Goal: Book appointment/travel/reservation

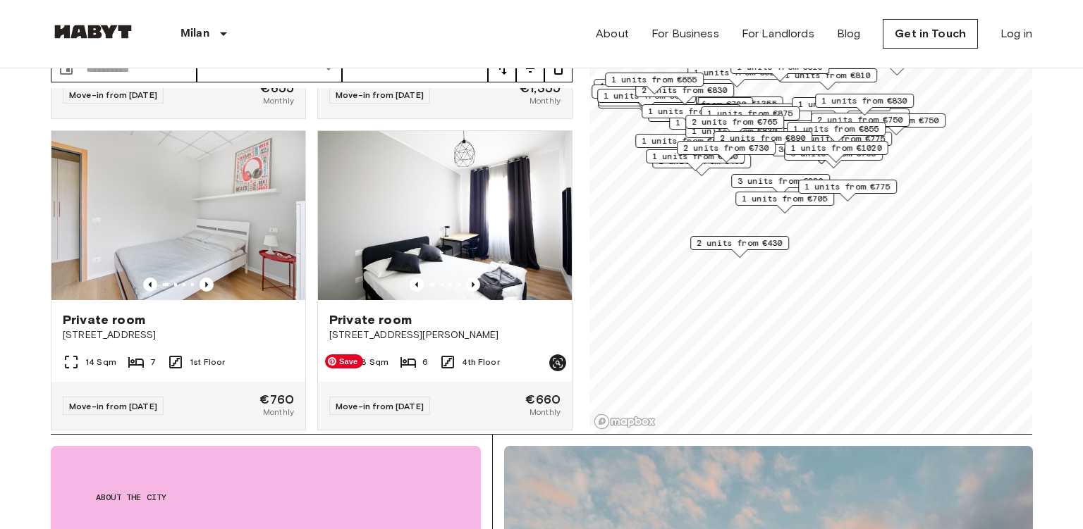
scroll to position [4019, 0]
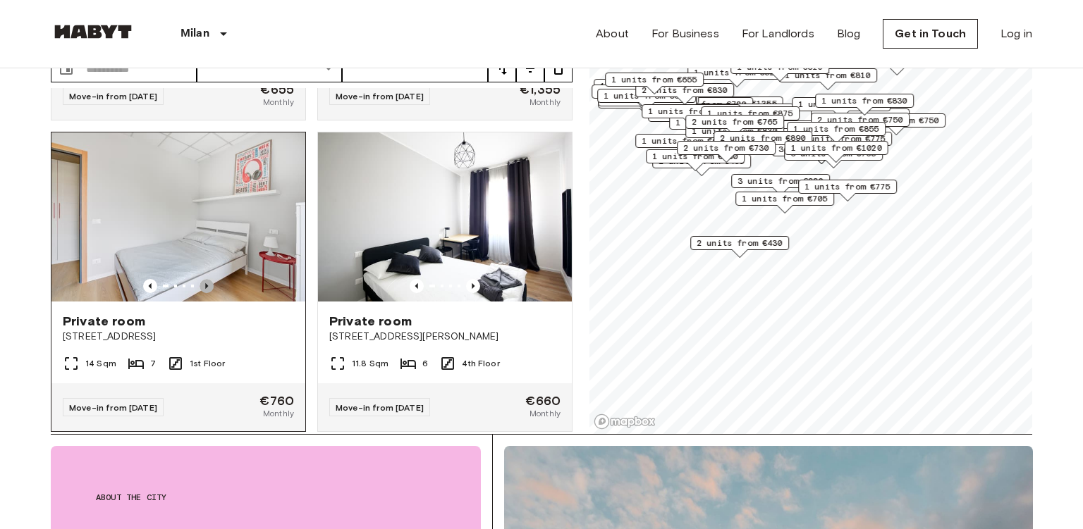
click at [210, 279] on icon "Previous image" at bounding box center [207, 286] width 14 height 14
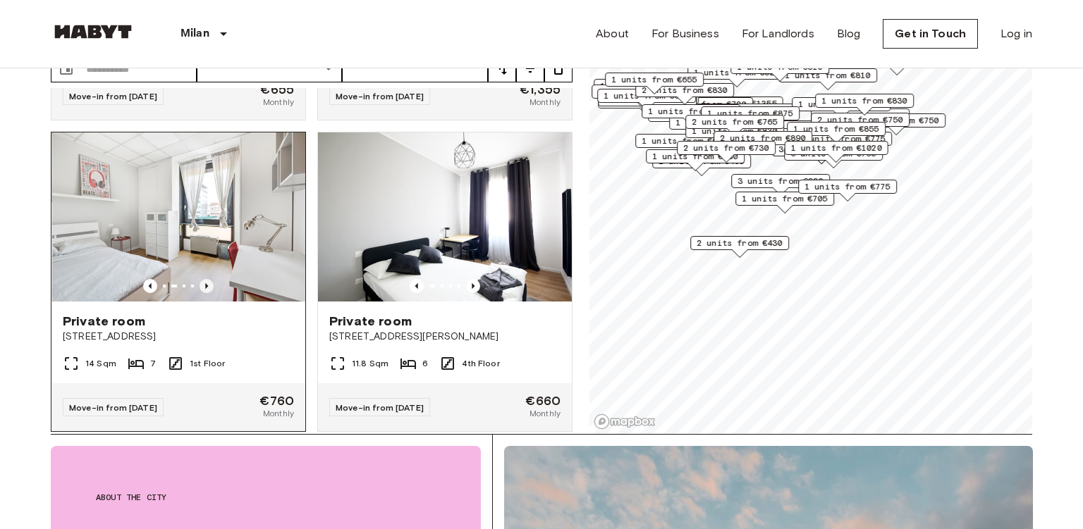
click at [210, 279] on icon "Previous image" at bounding box center [207, 286] width 14 height 14
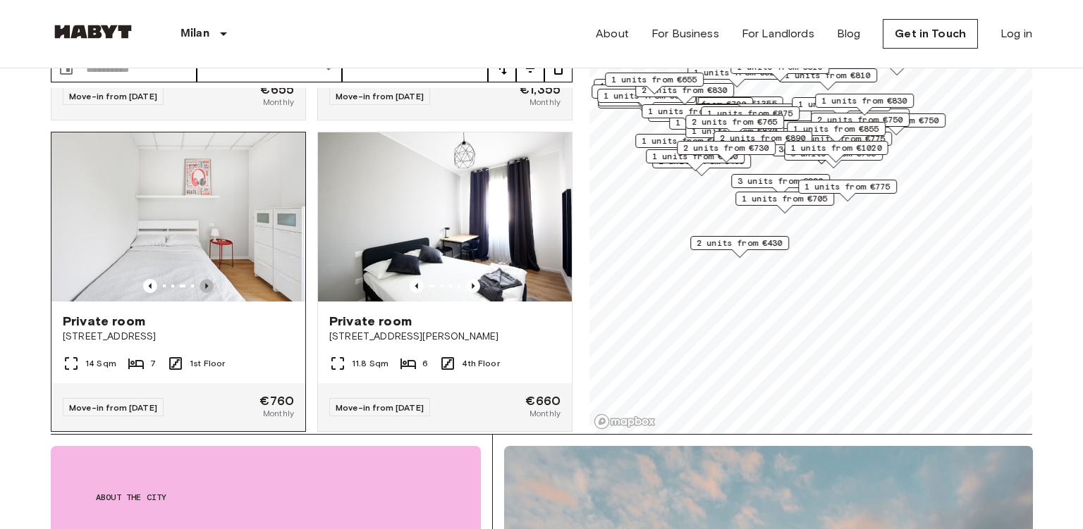
click at [210, 279] on icon "Previous image" at bounding box center [207, 286] width 14 height 14
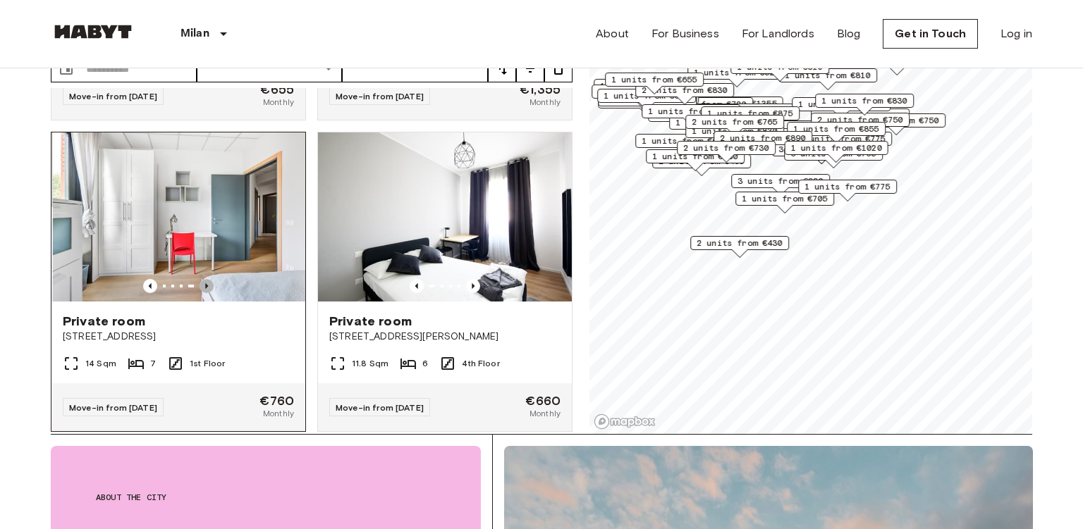
click at [210, 279] on icon "Previous image" at bounding box center [207, 286] width 14 height 14
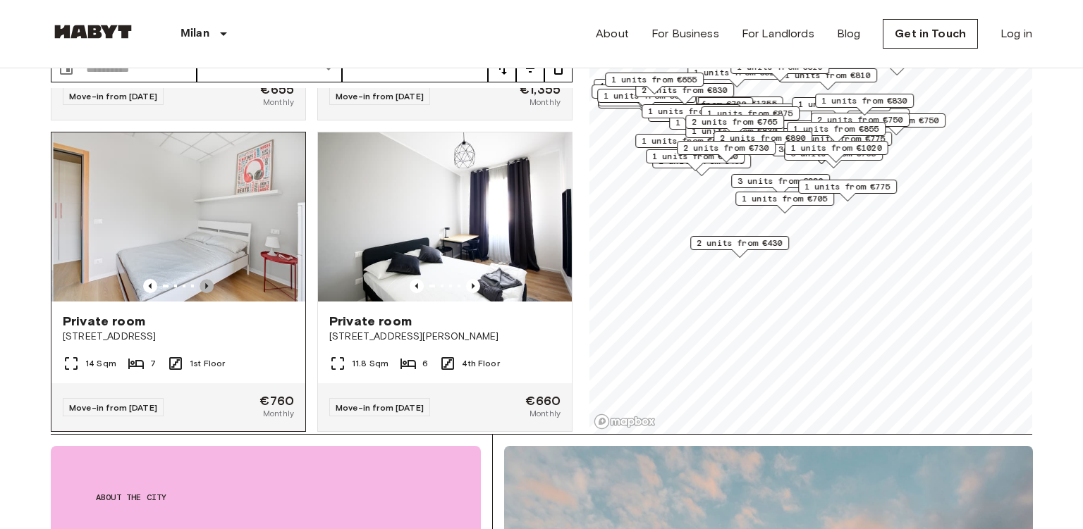
click at [210, 279] on icon "Previous image" at bounding box center [207, 286] width 14 height 14
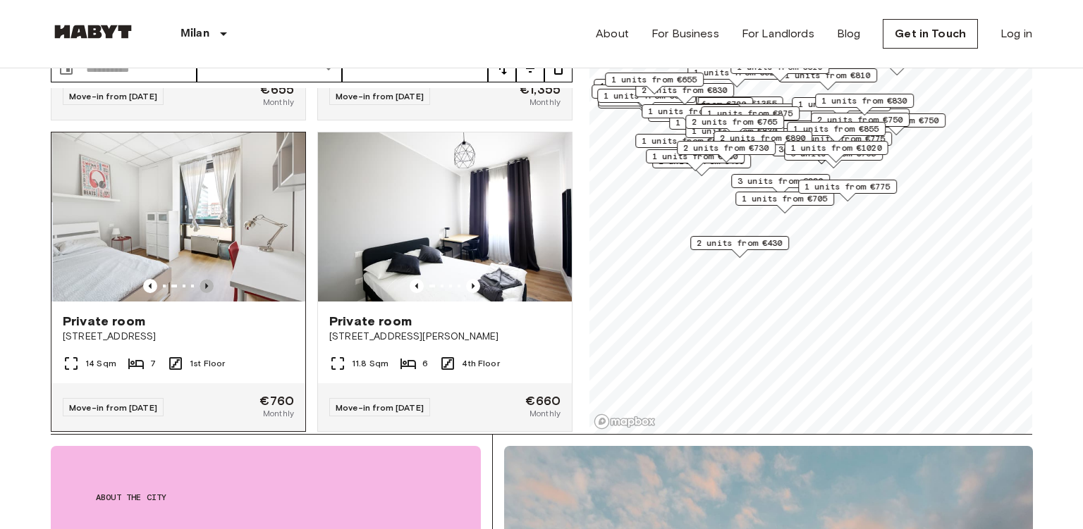
click at [210, 279] on icon "Previous image" at bounding box center [207, 286] width 14 height 14
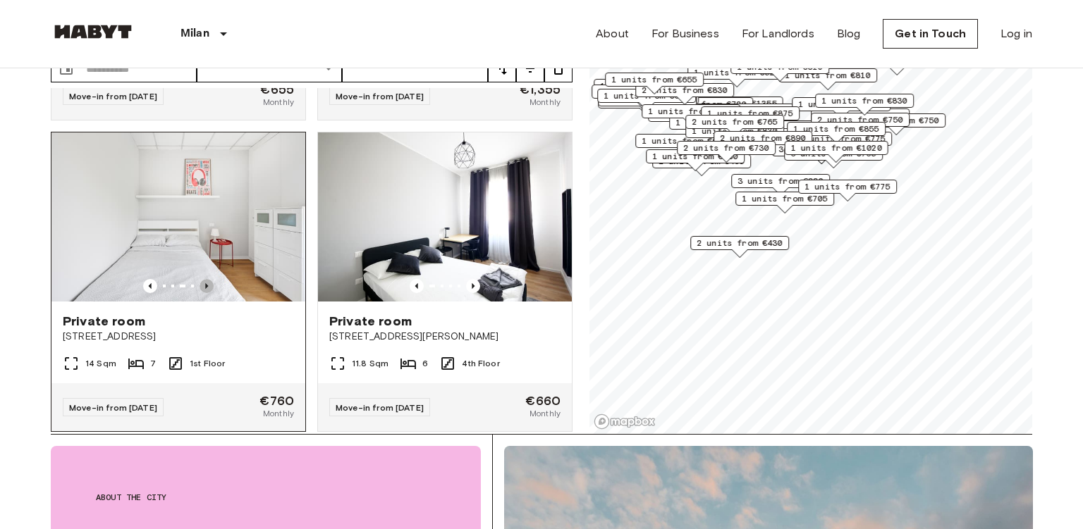
click at [210, 279] on icon "Previous image" at bounding box center [207, 286] width 14 height 14
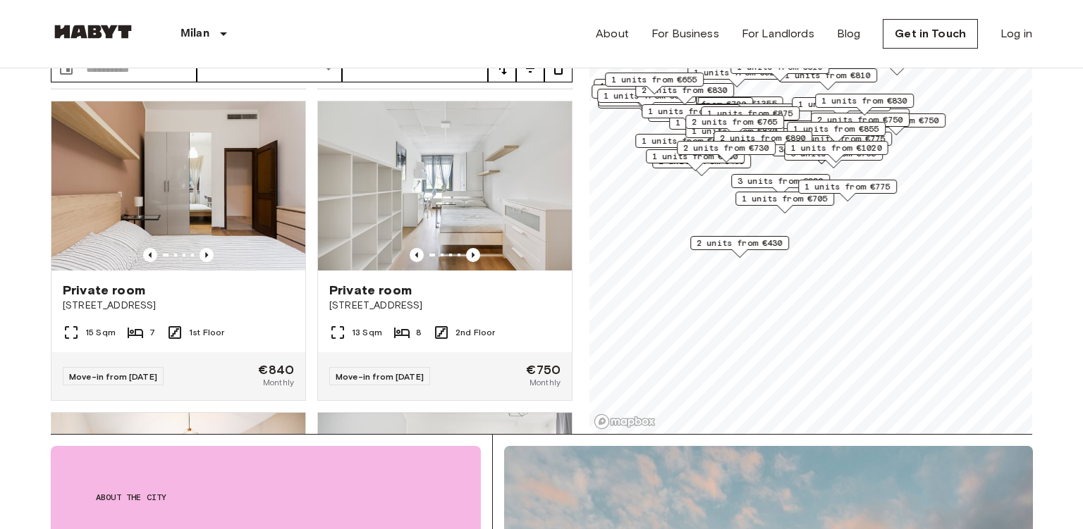
scroll to position [4674, 0]
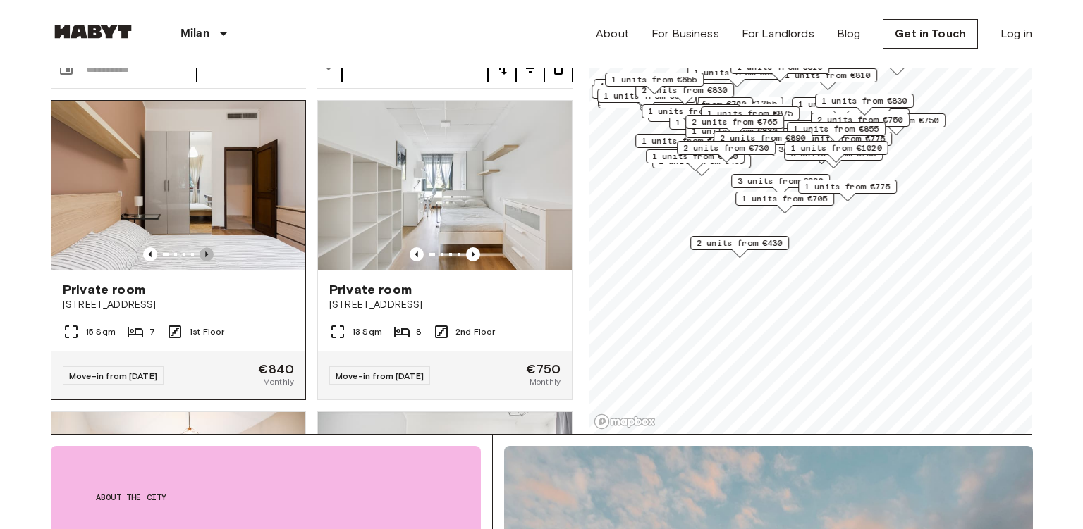
click at [207, 247] on icon "Previous image" at bounding box center [207, 254] width 14 height 14
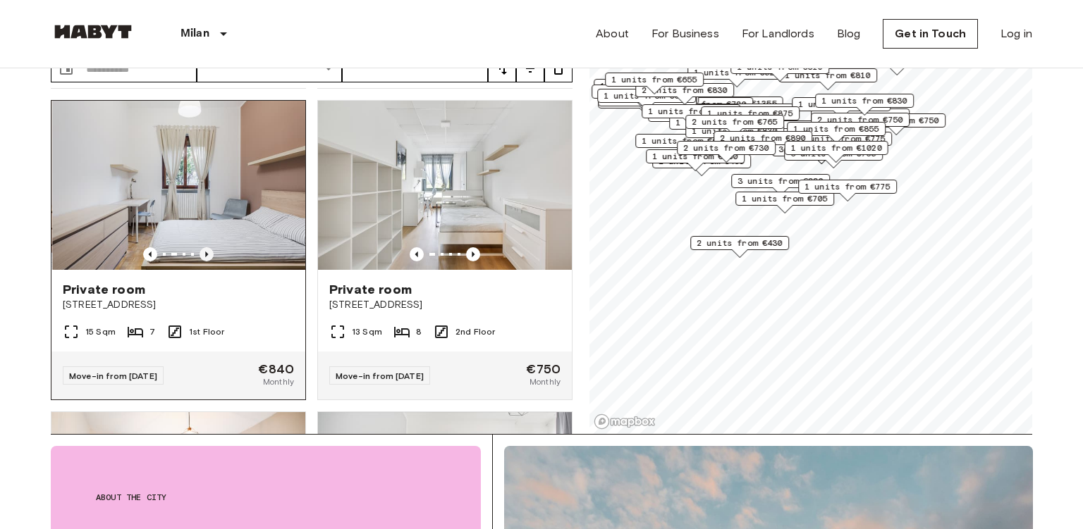
click at [207, 247] on icon "Previous image" at bounding box center [207, 254] width 14 height 14
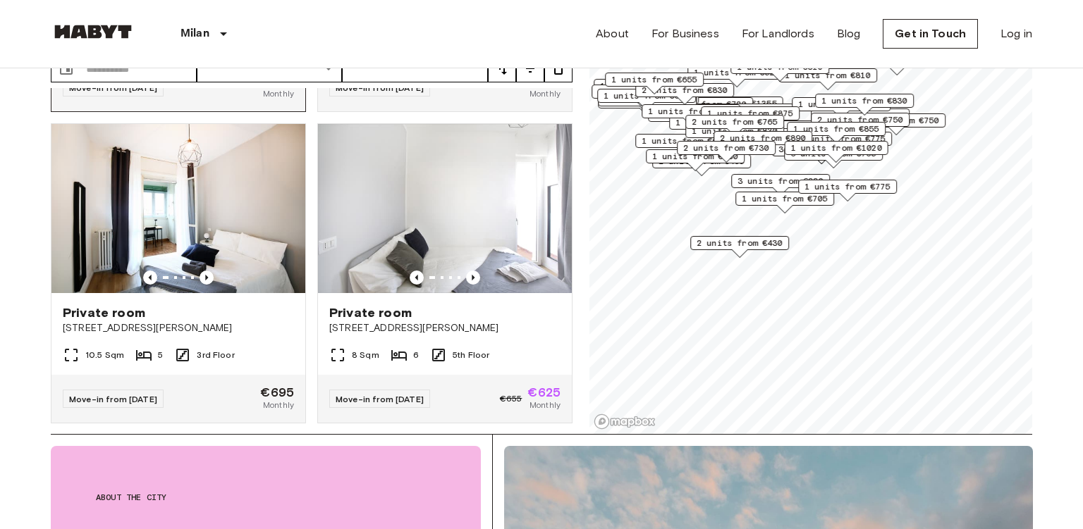
scroll to position [4961, 0]
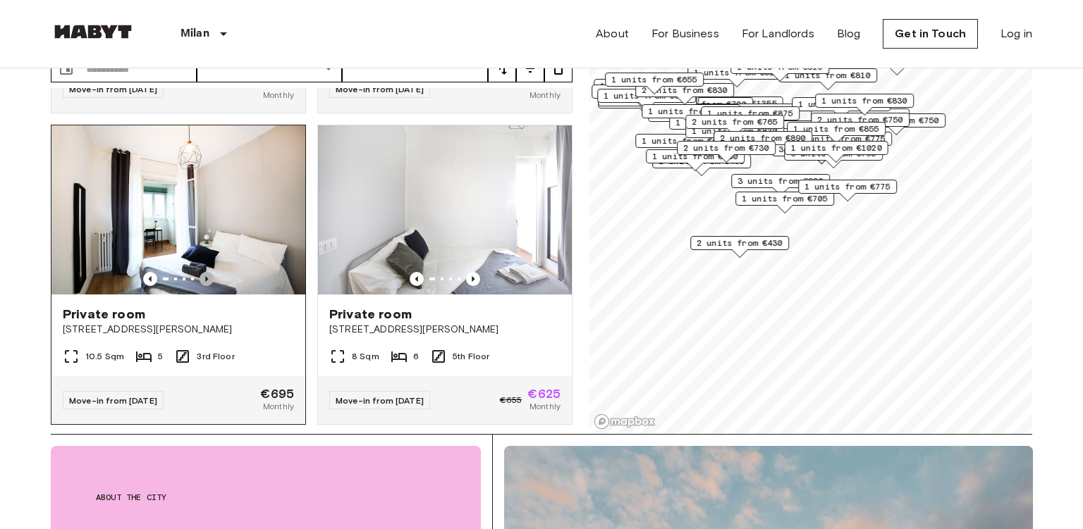
click at [205, 272] on icon "Previous image" at bounding box center [207, 279] width 14 height 14
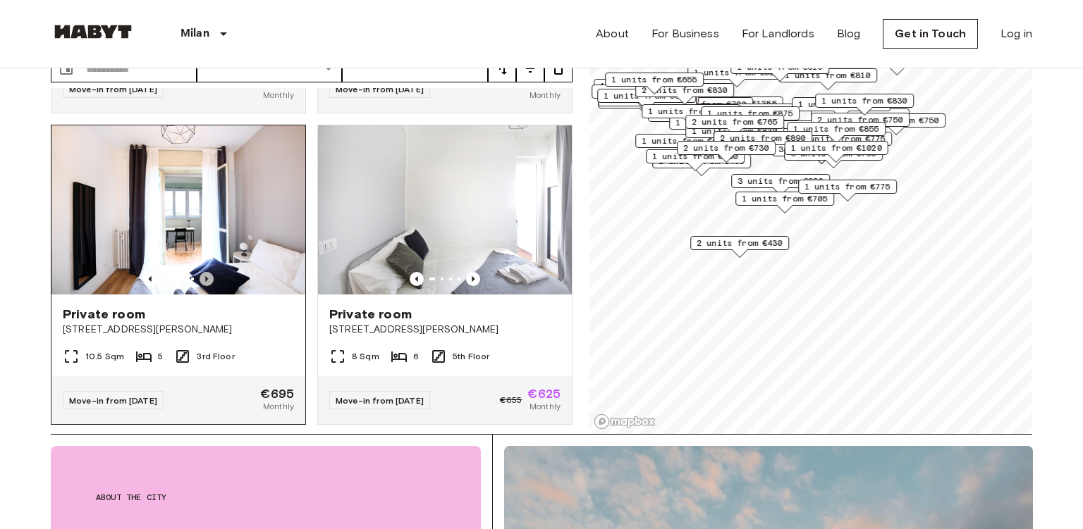
click at [205, 272] on icon "Previous image" at bounding box center [207, 279] width 14 height 14
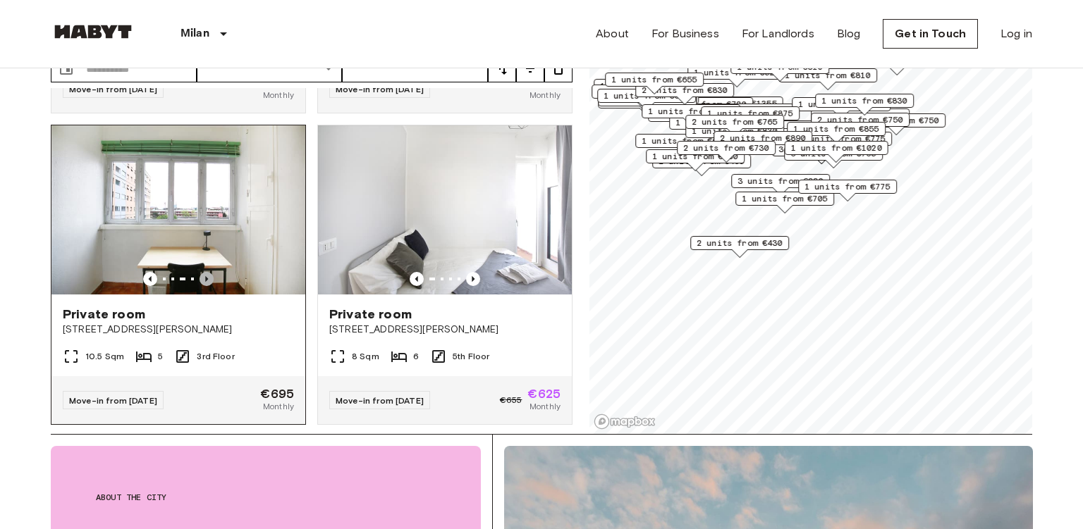
click at [205, 272] on icon "Previous image" at bounding box center [207, 279] width 14 height 14
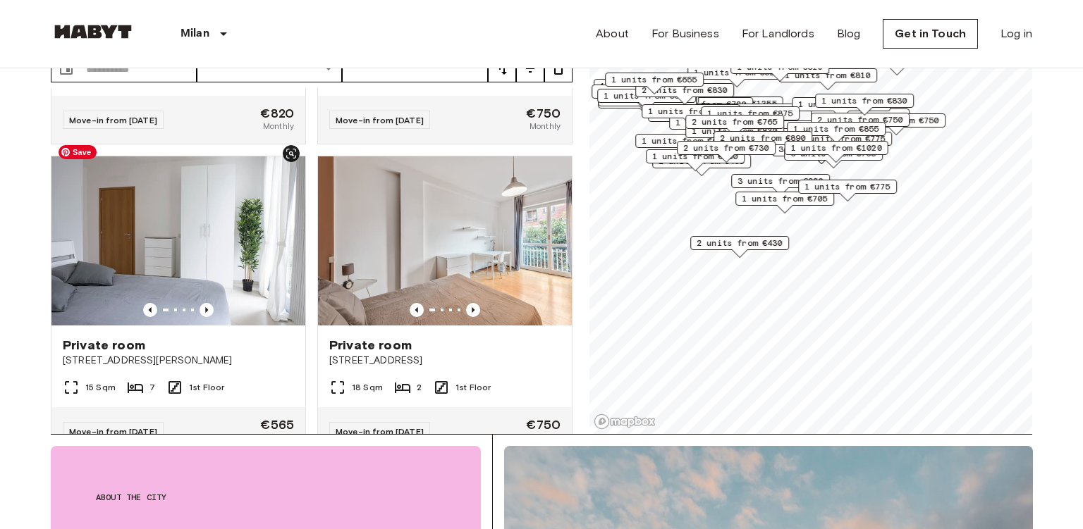
scroll to position [6802, 0]
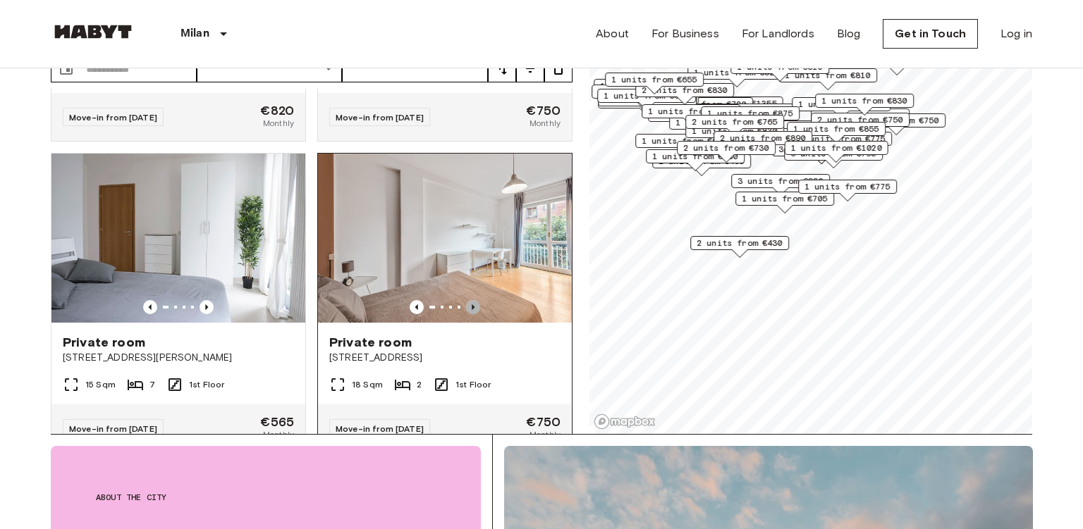
click at [474, 300] on icon "Previous image" at bounding box center [473, 307] width 14 height 14
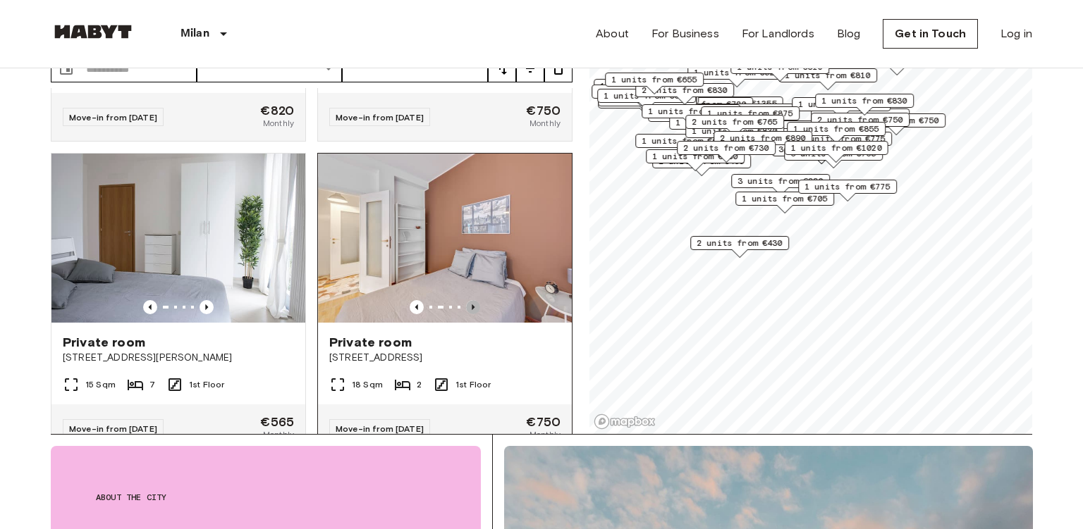
click at [474, 300] on icon "Previous image" at bounding box center [473, 307] width 14 height 14
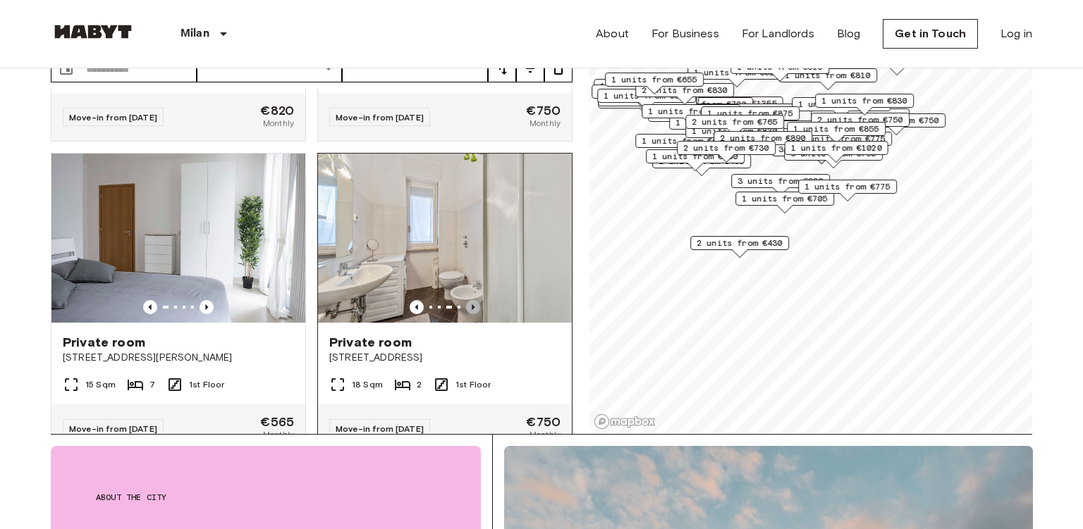
click at [474, 300] on icon "Previous image" at bounding box center [473, 307] width 14 height 14
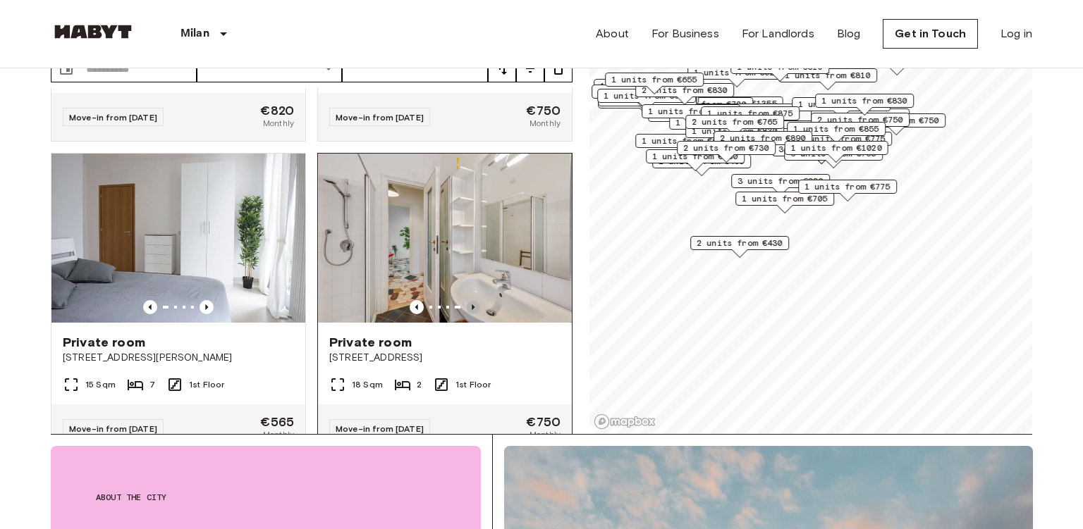
click at [474, 300] on icon "Previous image" at bounding box center [473, 307] width 14 height 14
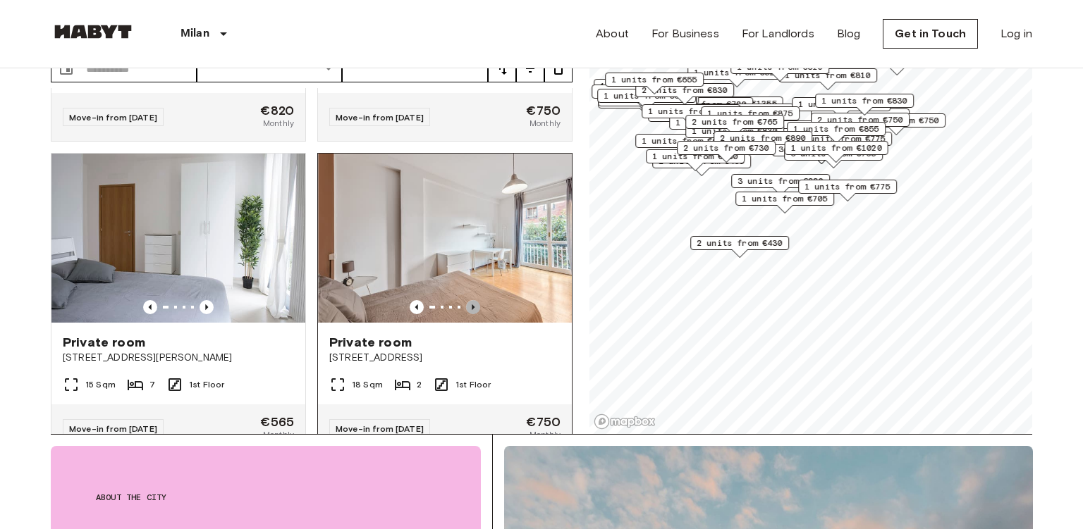
click at [474, 300] on icon "Previous image" at bounding box center [473, 307] width 14 height 14
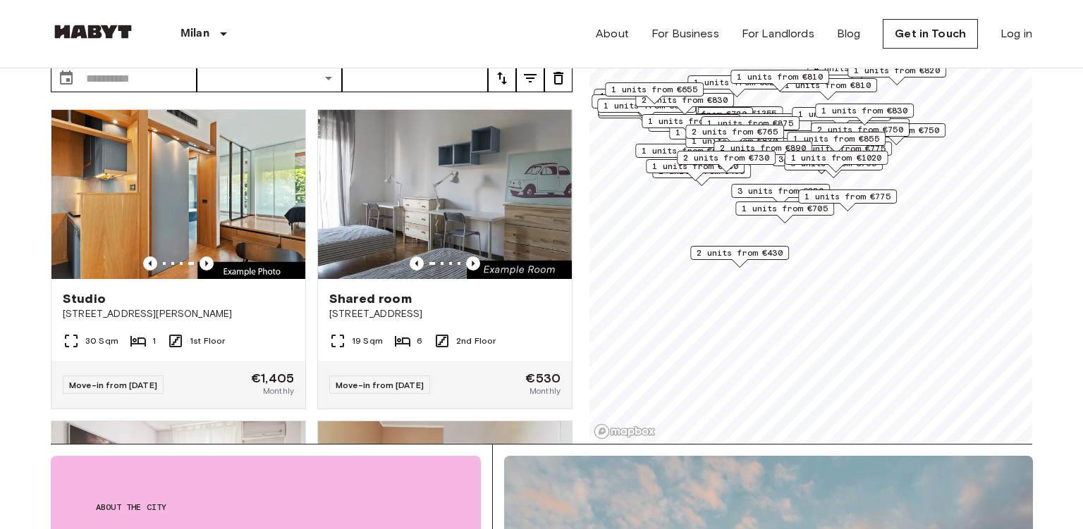
scroll to position [85, 0]
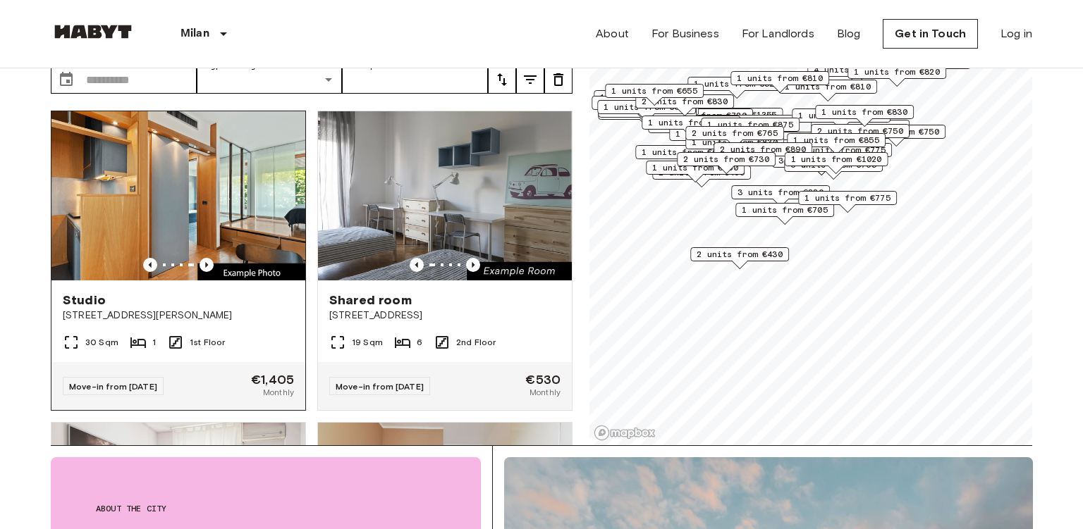
click at [96, 292] on span "Studio" at bounding box center [84, 300] width 43 height 17
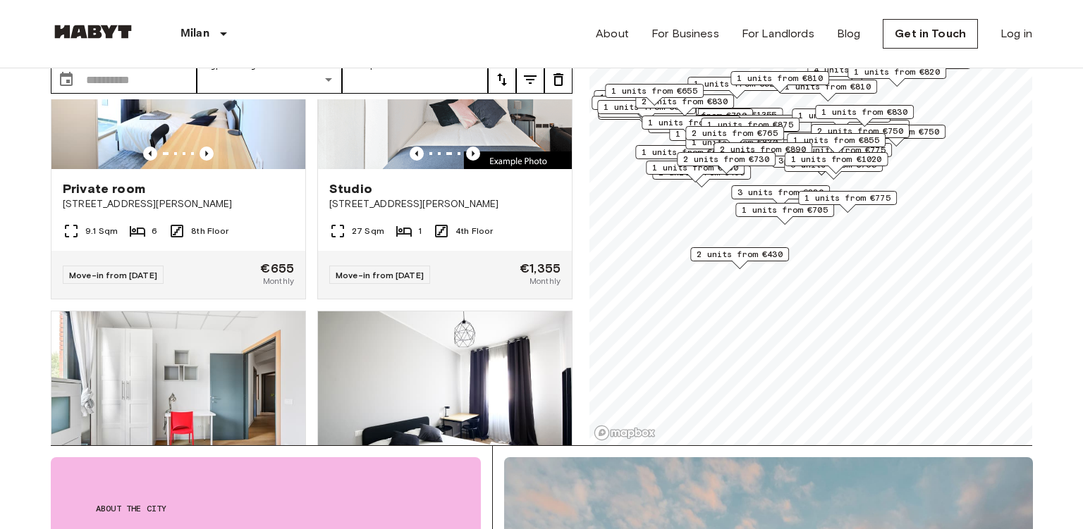
scroll to position [3674, 0]
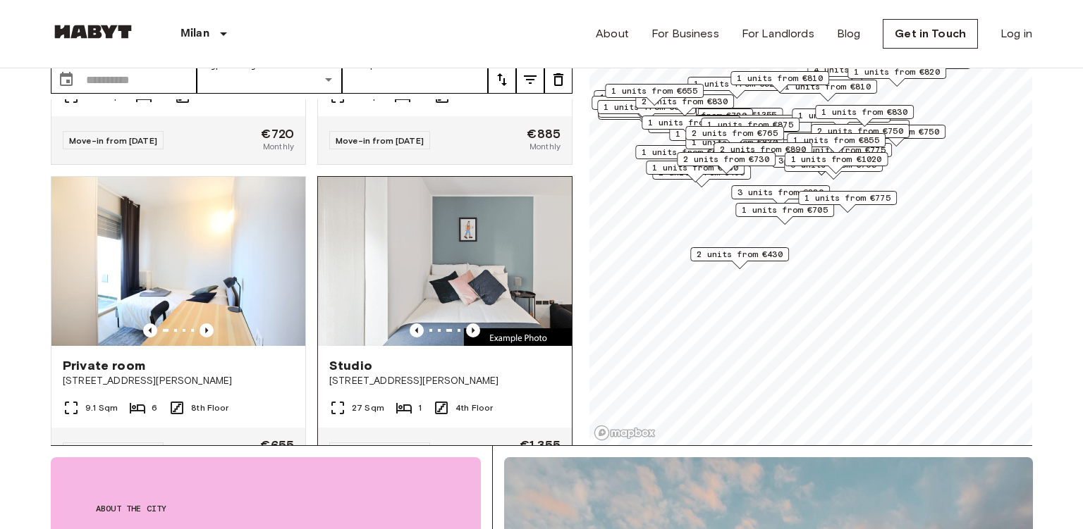
click at [351, 357] on span "Studio" at bounding box center [350, 365] width 43 height 17
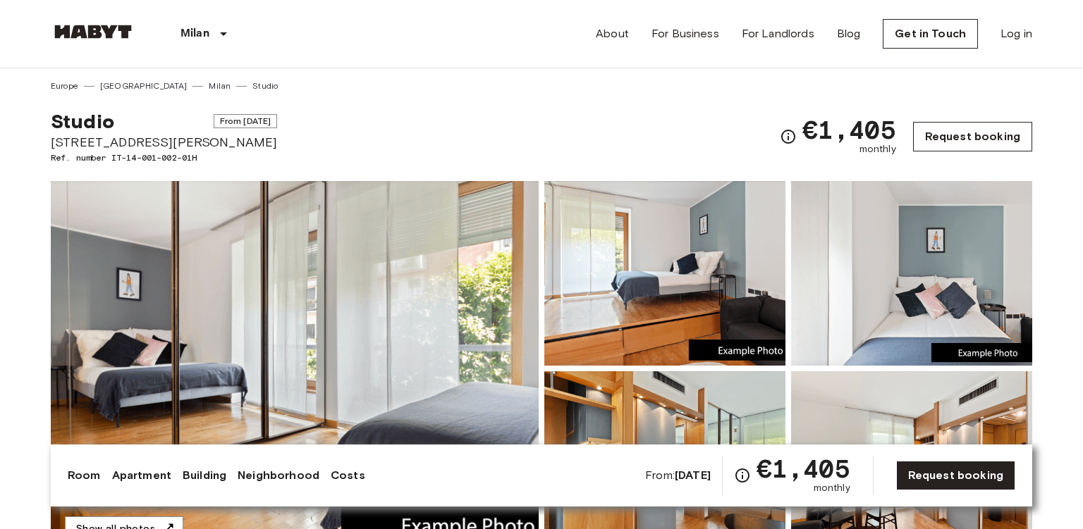
click at [976, 145] on link "Request booking" at bounding box center [972, 137] width 119 height 30
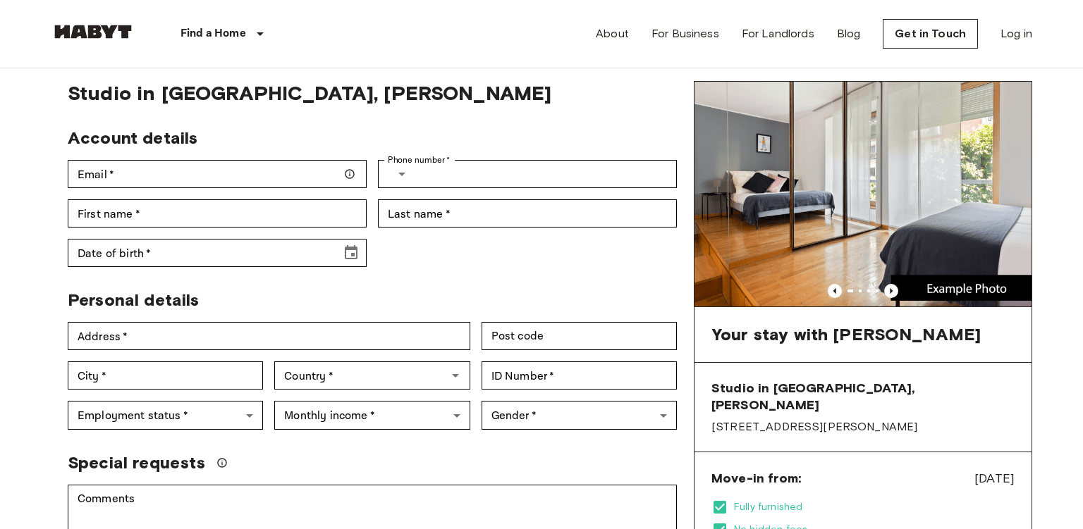
scroll to position [25, 0]
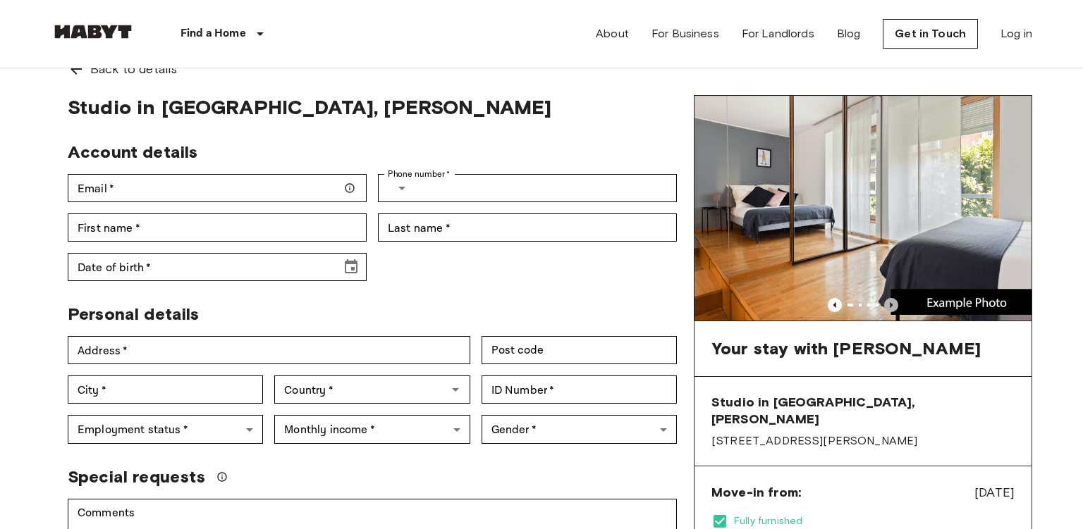
click at [889, 307] on icon "Previous image" at bounding box center [891, 305] width 14 height 14
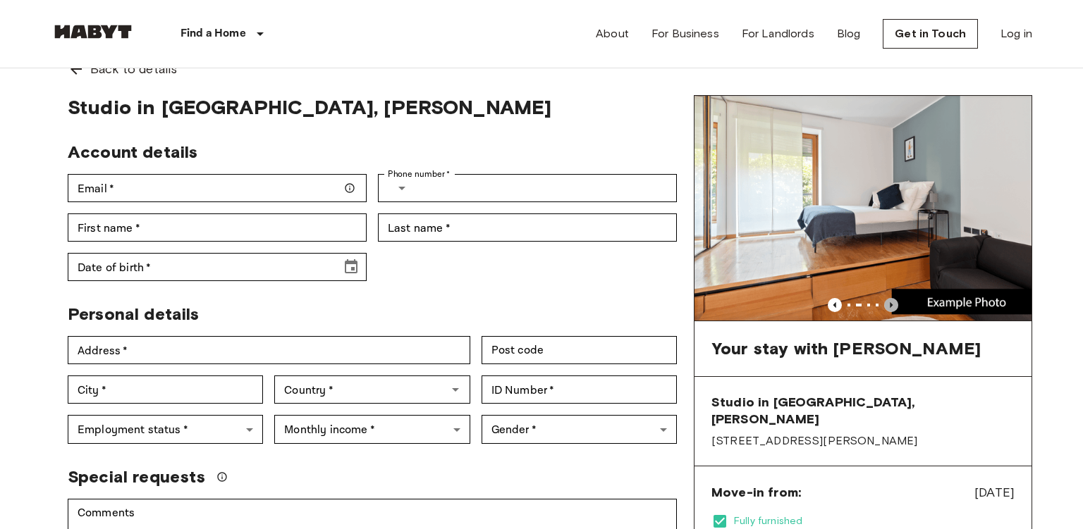
click at [889, 307] on icon "Previous image" at bounding box center [891, 305] width 14 height 14
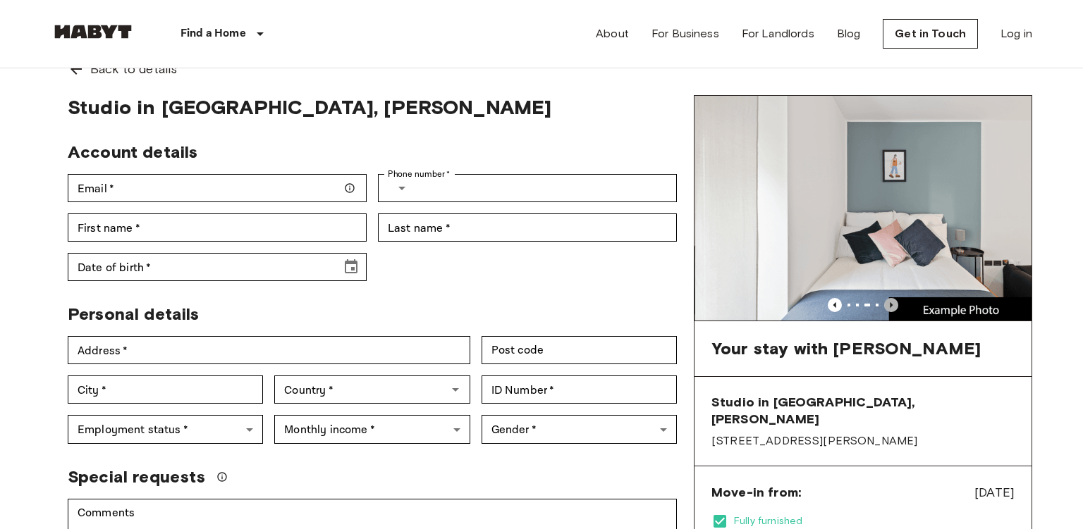
click at [889, 307] on icon "Previous image" at bounding box center [891, 305] width 14 height 14
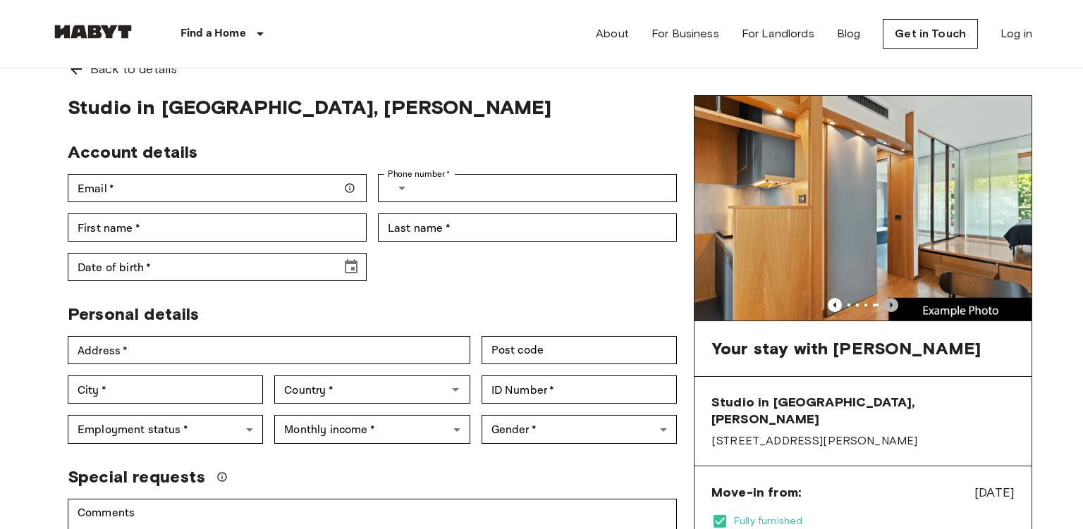
click at [889, 307] on icon "Previous image" at bounding box center [891, 305] width 14 height 14
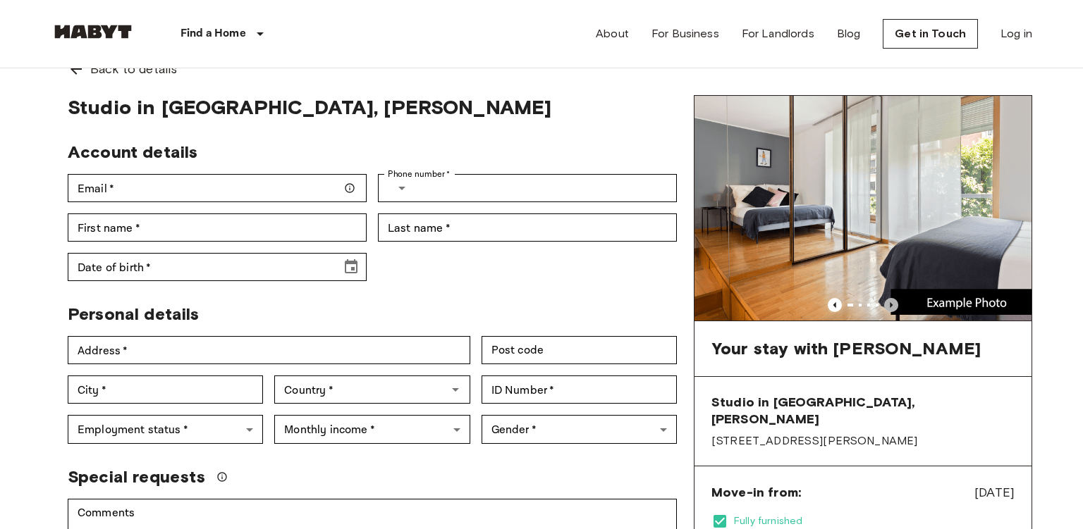
click at [889, 307] on icon "Previous image" at bounding box center [891, 305] width 14 height 14
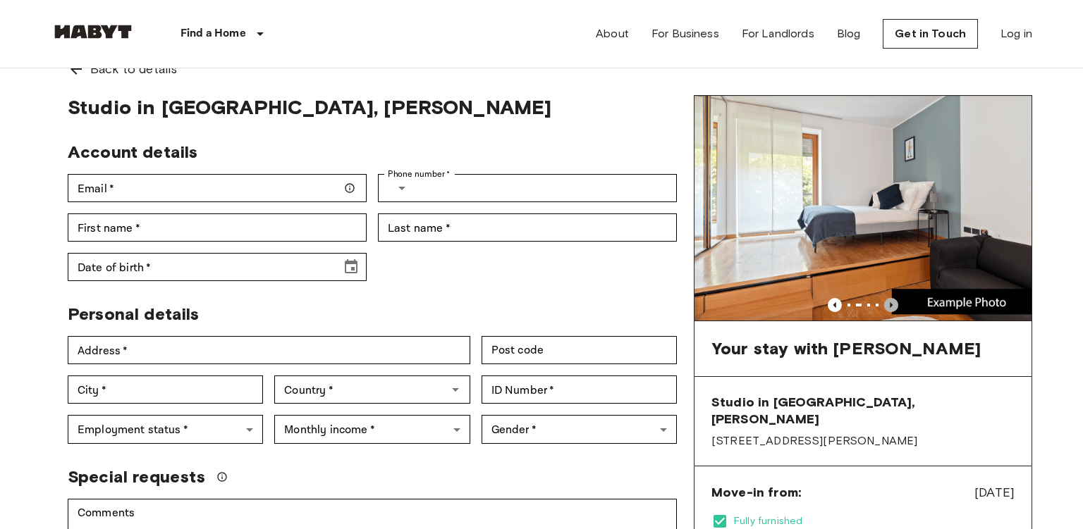
click at [889, 307] on icon "Previous image" at bounding box center [891, 305] width 14 height 14
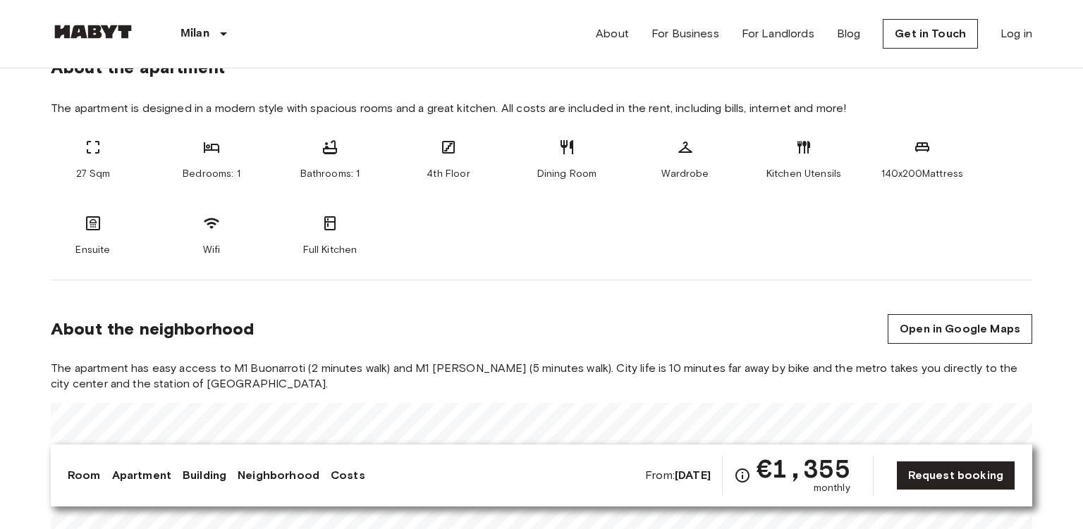
scroll to position [527, 0]
